Goal: Task Accomplishment & Management: Use online tool/utility

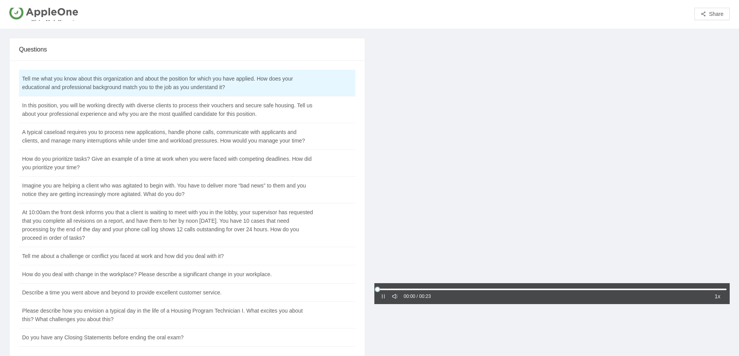
click at [383, 297] on icon "pause" at bounding box center [382, 296] width 5 height 5
click at [382, 295] on icon "caret-right" at bounding box center [382, 296] width 5 height 5
click at [501, 185] on div at bounding box center [552, 161] width 356 height 247
click at [384, 297] on icon "caret-right" at bounding box center [382, 296] width 5 height 5
